Goal: Task Accomplishment & Management: Manage account settings

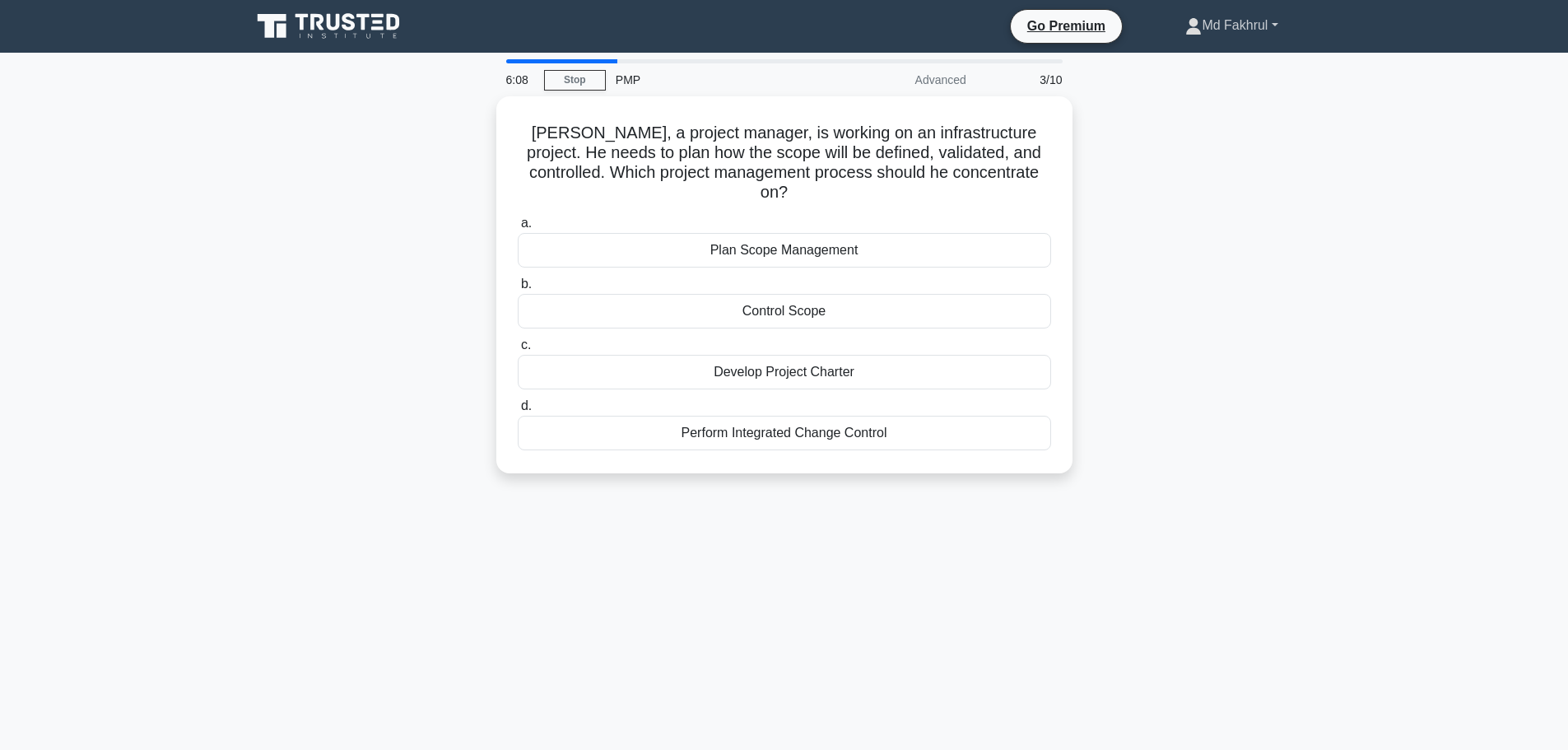
click at [1260, 27] on link "Md Fakhrul" at bounding box center [1231, 25] width 171 height 33
click at [589, 87] on link "Stop" at bounding box center [575, 79] width 62 height 21
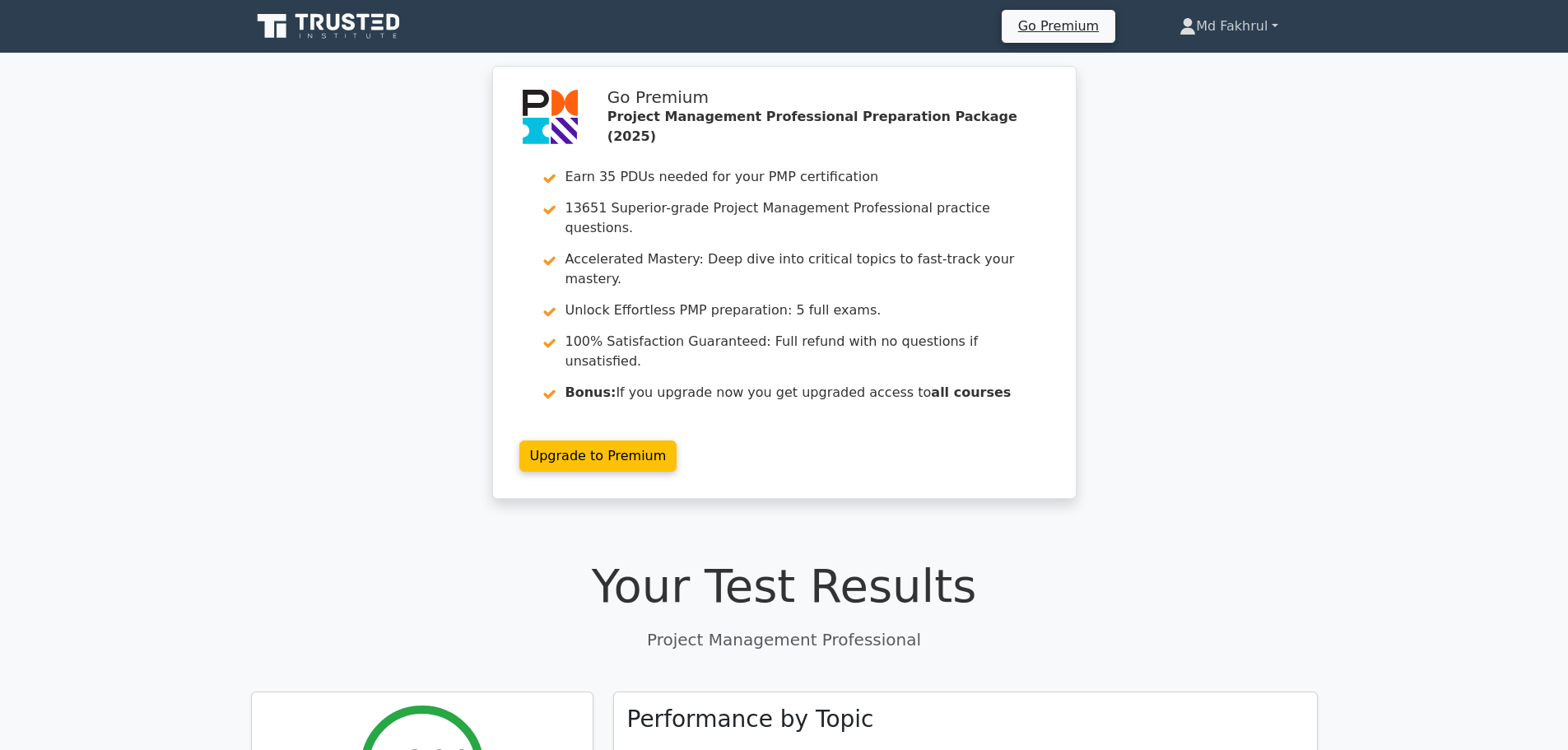
click at [1203, 21] on link "Md Fakhrul" at bounding box center [1228, 26] width 177 height 33
click at [1181, 84] on link "Settings" at bounding box center [1206, 91] width 130 height 27
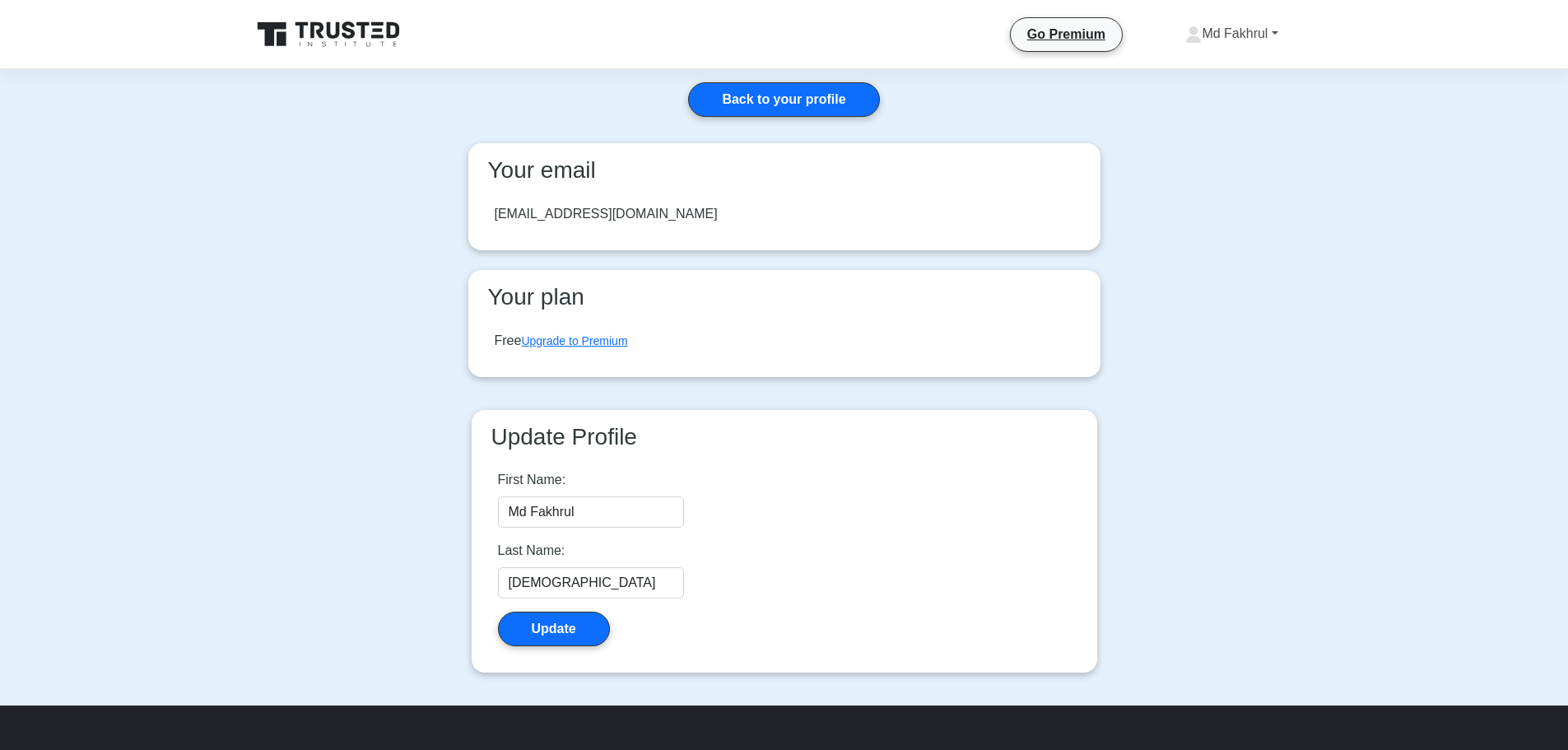
click at [1278, 35] on link "Md Fakhrul" at bounding box center [1231, 33] width 171 height 33
